Goal: Check status: Check status

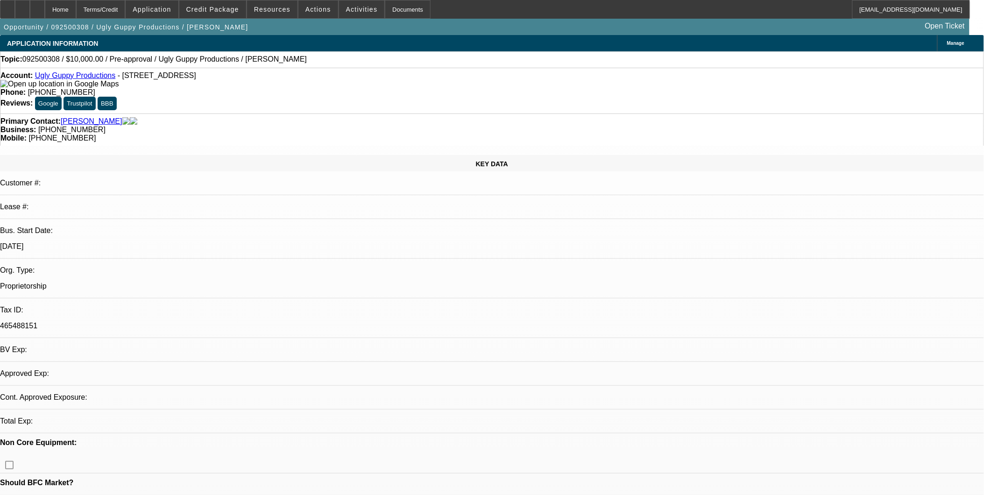
select select "0"
select select "2"
select select "0.1"
select select "1"
select select "2"
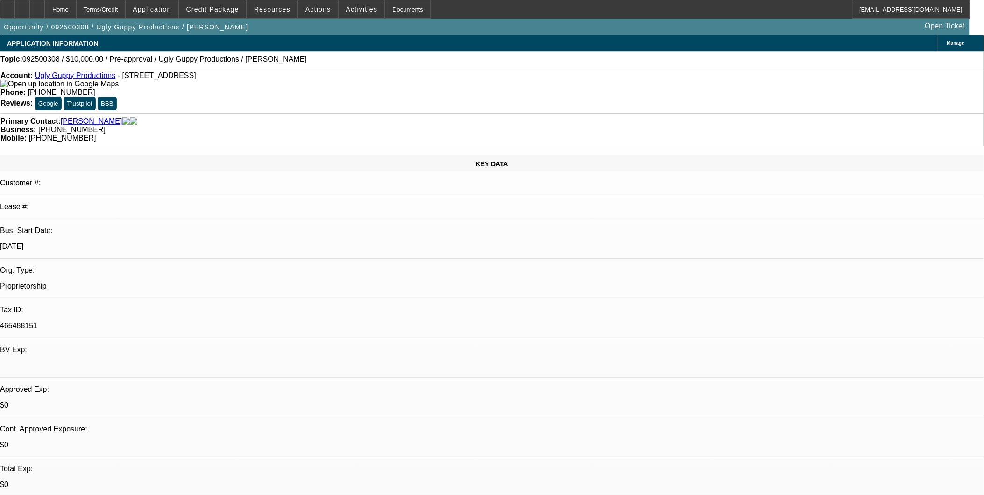
select select "4"
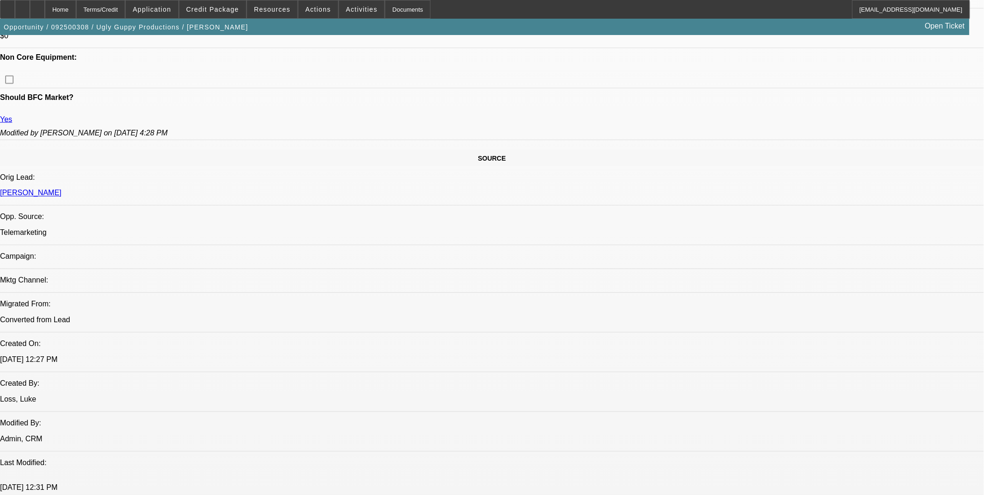
scroll to position [467, 0]
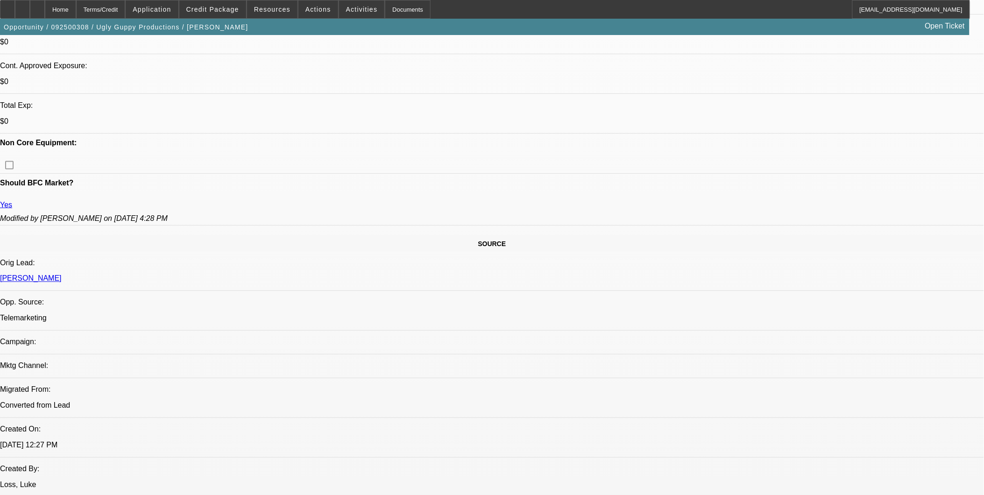
scroll to position [363, 0]
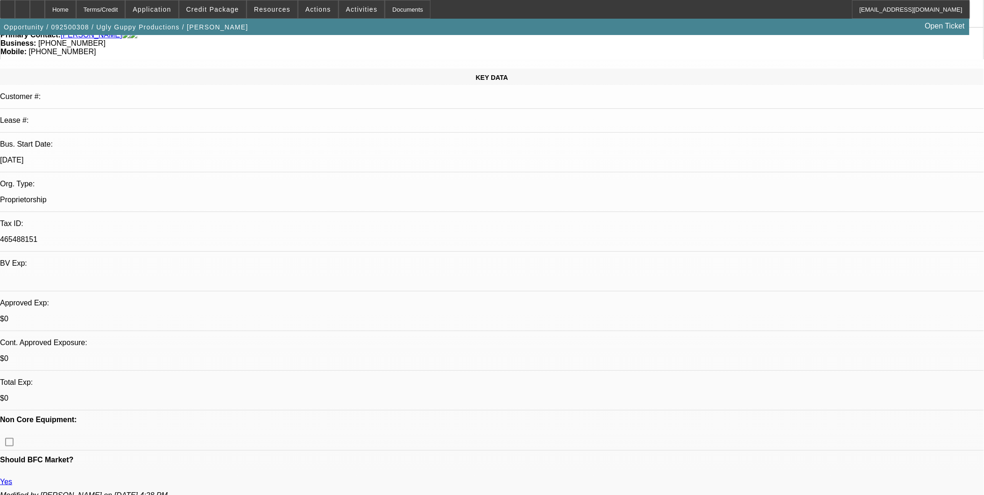
scroll to position [0, 0]
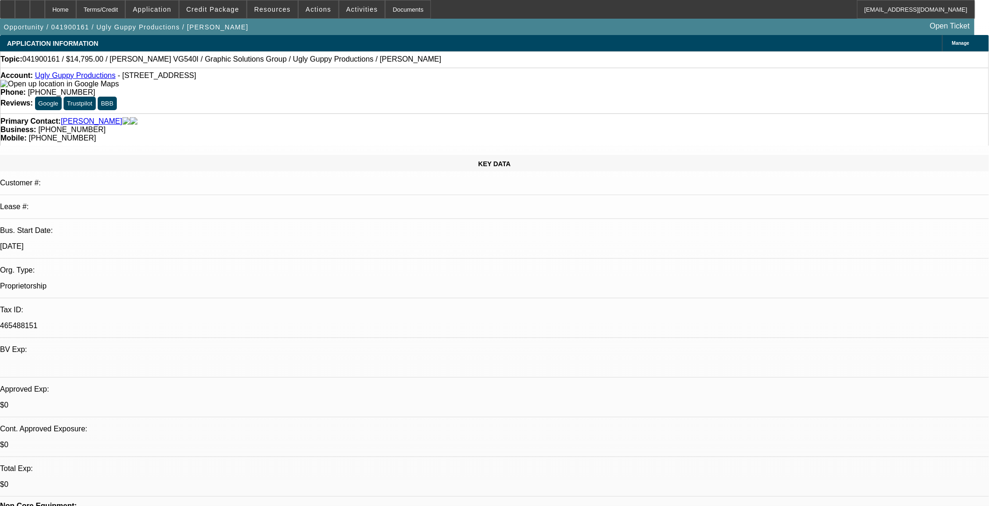
select select "0"
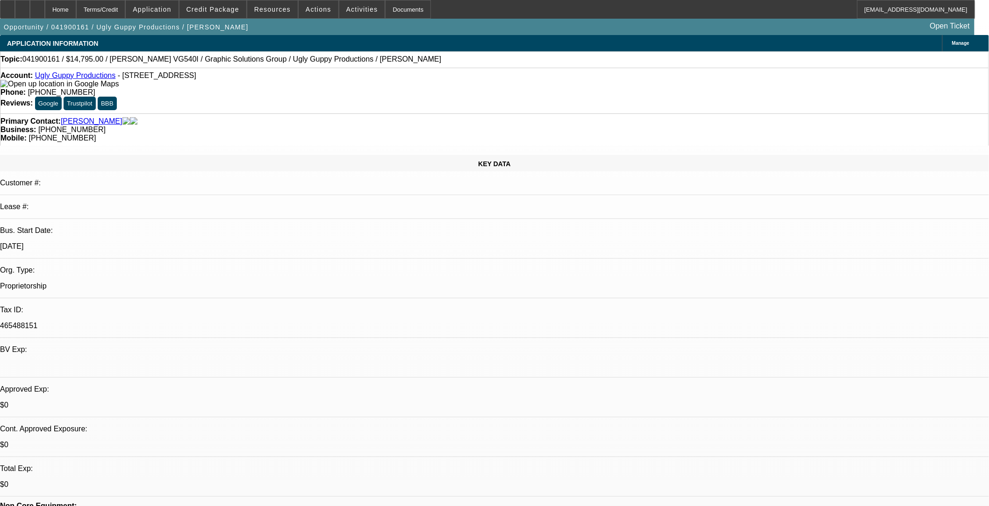
select select "0"
select select "1"
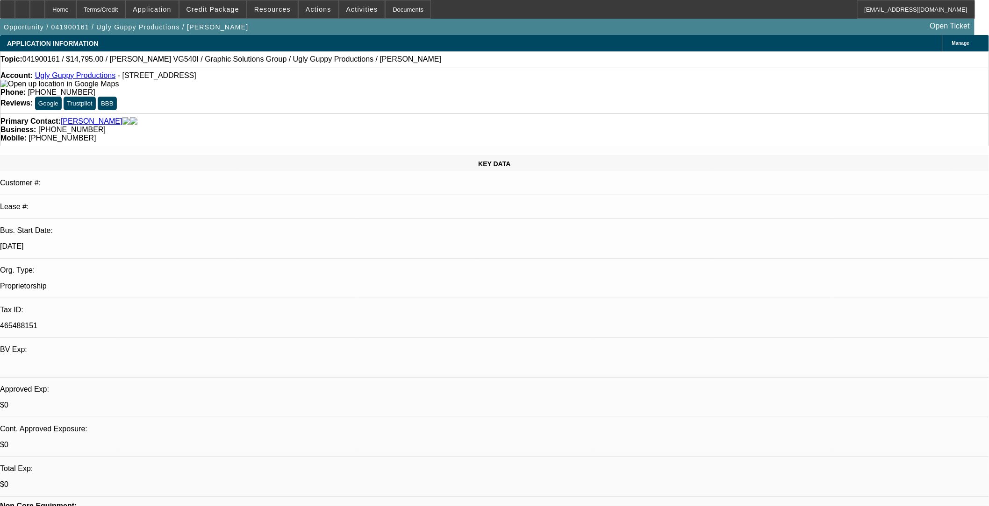
select select "2"
select select "6"
select select "1"
select select "2"
select select "6"
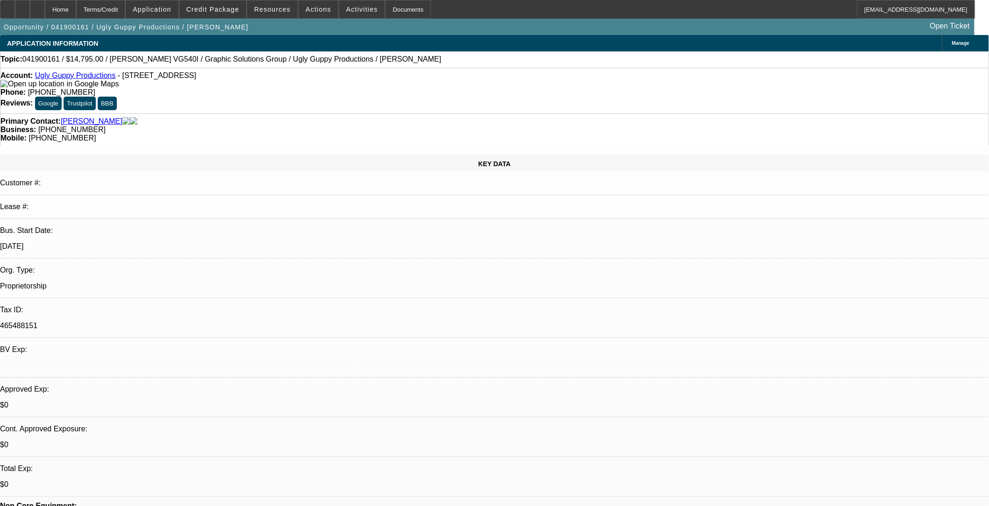
select select "1"
select select "2"
select select "6"
click at [222, 6] on span "Credit Package" at bounding box center [212, 9] width 53 height 7
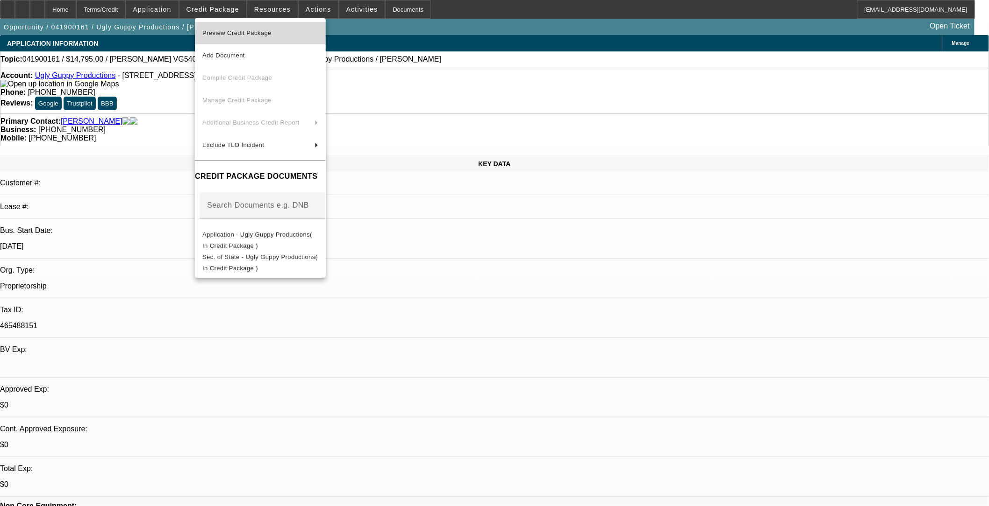
click at [260, 31] on span "Preview Credit Package" at bounding box center [236, 32] width 69 height 7
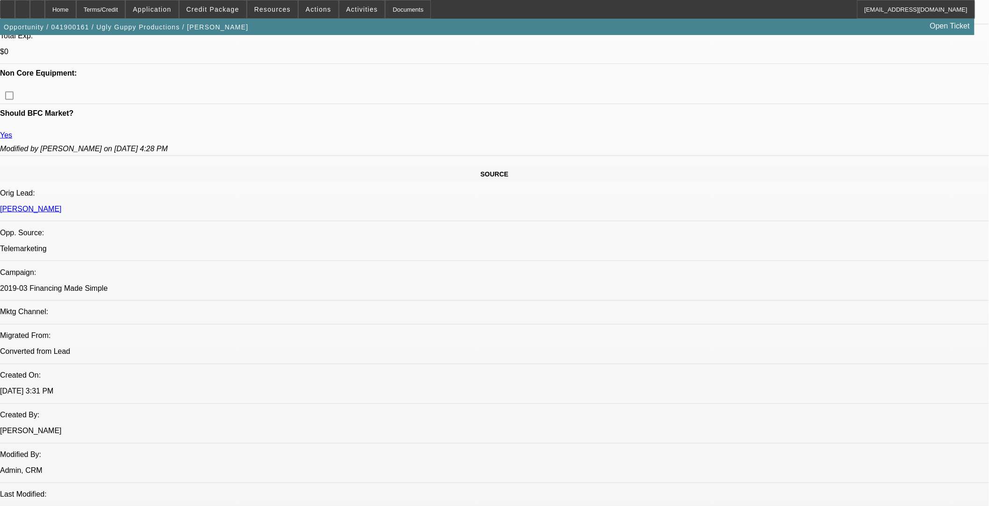
scroll to position [415, 0]
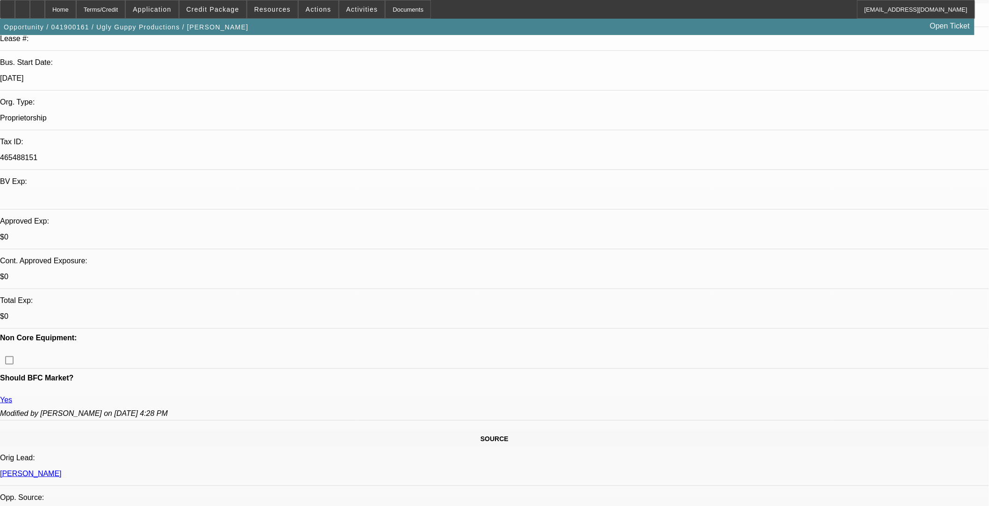
scroll to position [156, 0]
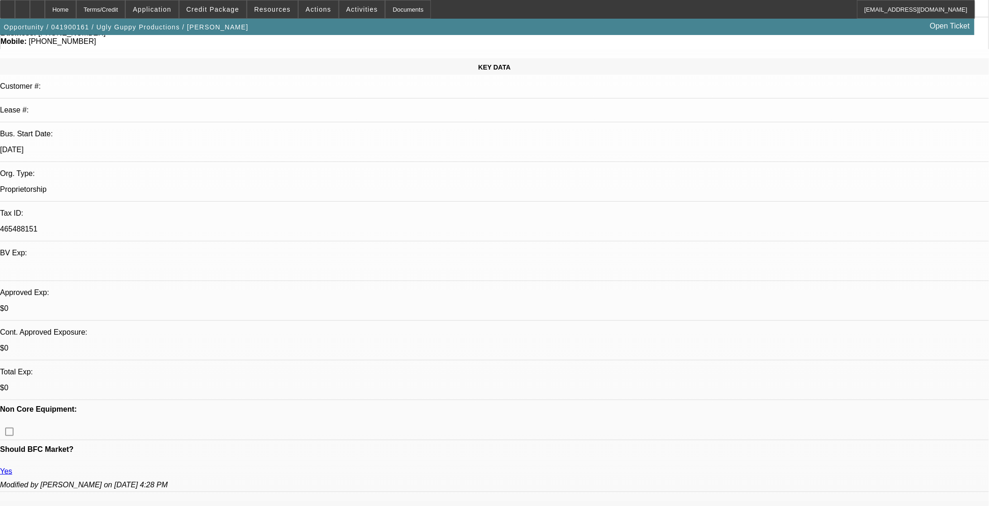
scroll to position [0, 0]
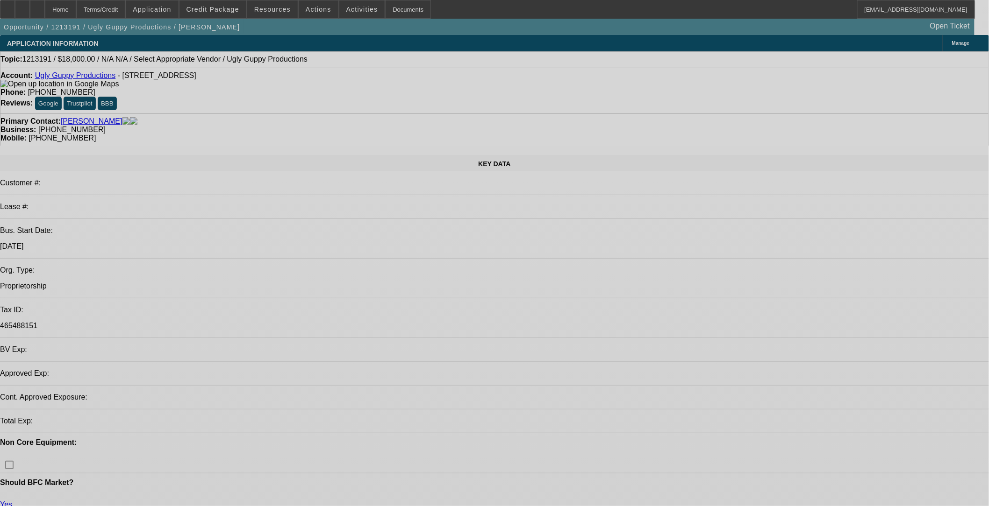
select select "0"
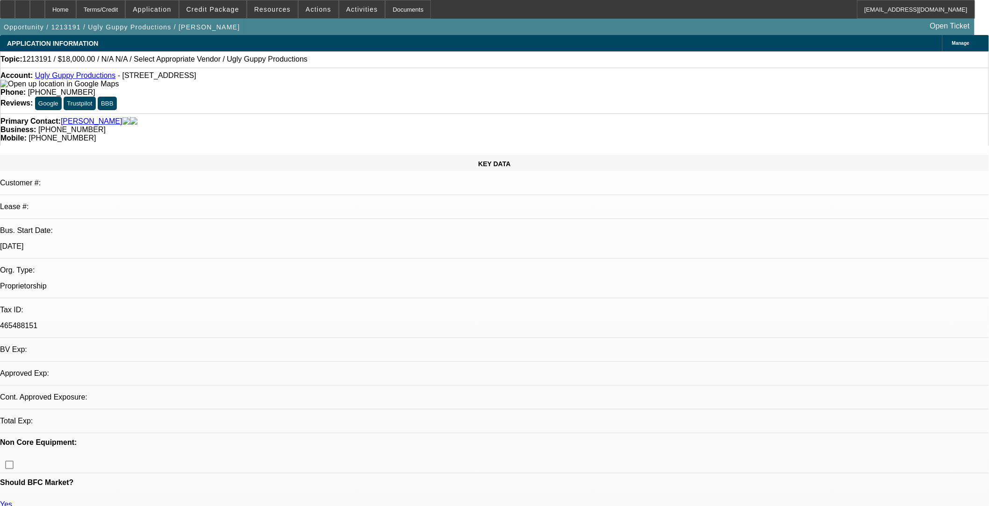
select select "2"
select select "0.1"
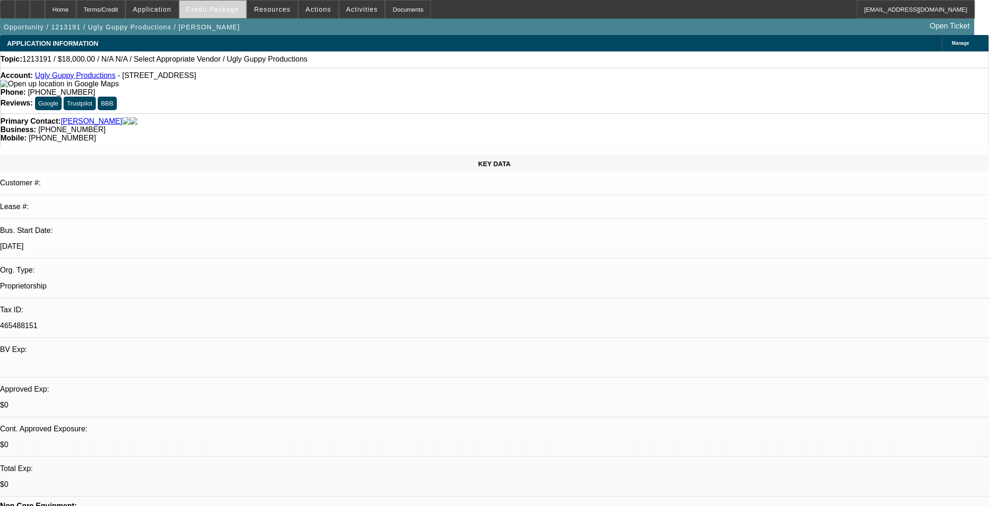
select select "1"
select select "2"
select select
click at [228, 9] on span "Credit Package" at bounding box center [212, 9] width 53 height 7
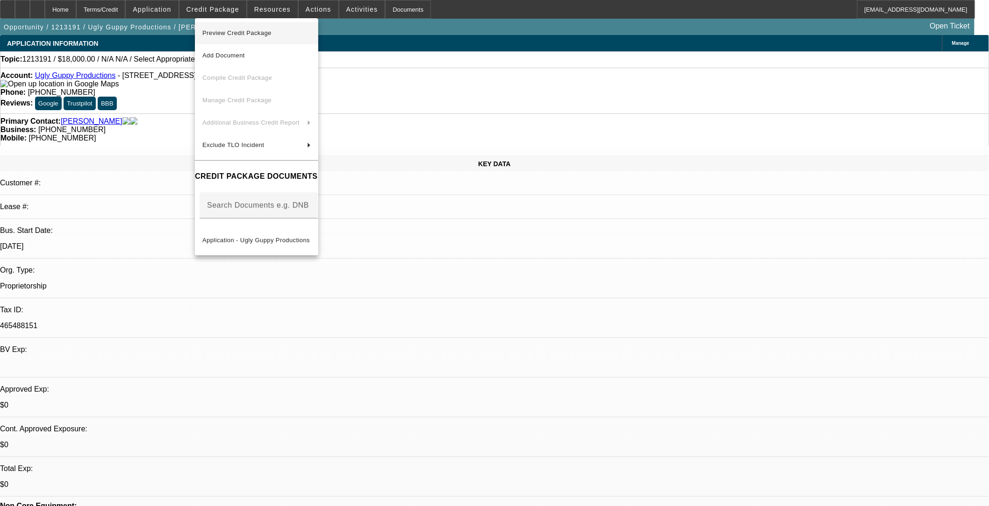
click at [235, 32] on span "Preview Credit Package" at bounding box center [236, 32] width 69 height 7
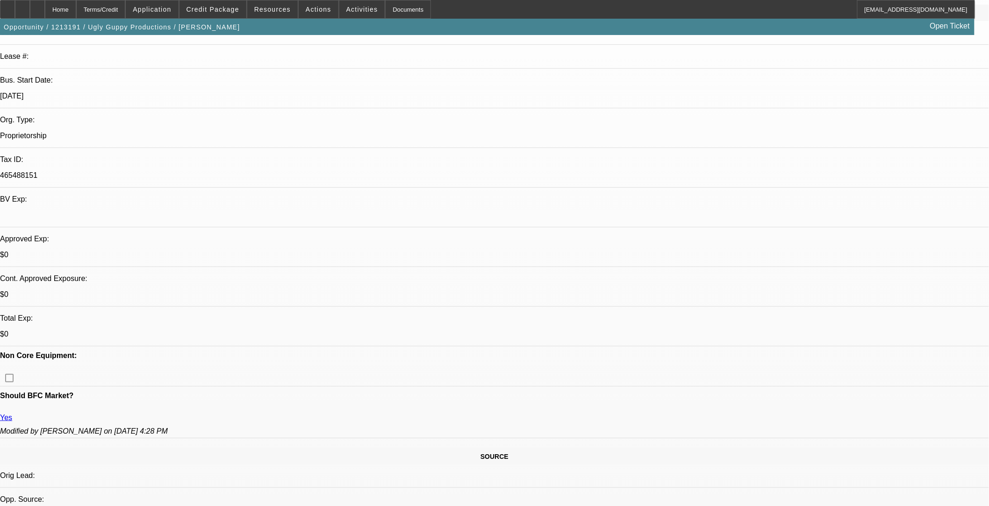
scroll to position [156, 0]
